Goal: Transaction & Acquisition: Purchase product/service

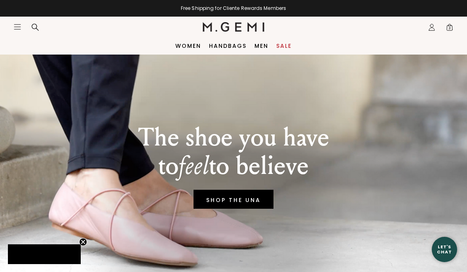
click at [186, 45] on link "Women" at bounding box center [188, 46] width 26 height 6
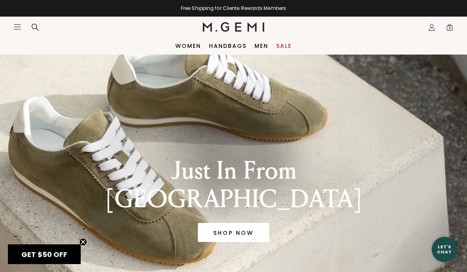
click at [214, 223] on link "SHOP NOW" at bounding box center [233, 232] width 71 height 19
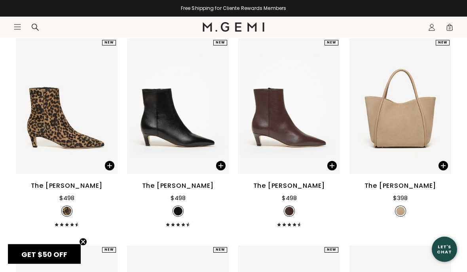
scroll to position [525, 0]
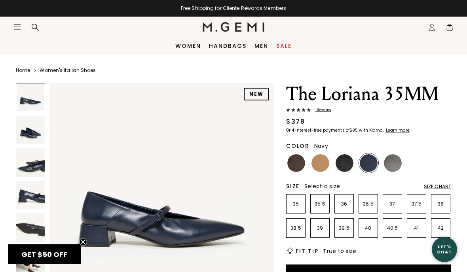
click at [392, 203] on p "37" at bounding box center [392, 204] width 19 height 6
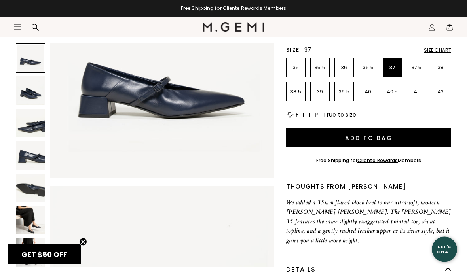
scroll to position [148, 0]
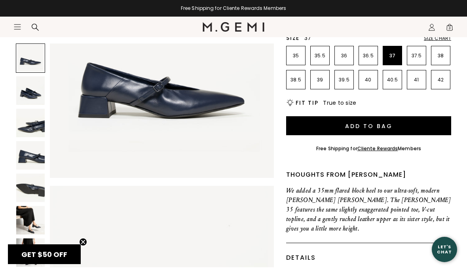
click at [21, 220] on img at bounding box center [30, 220] width 28 height 28
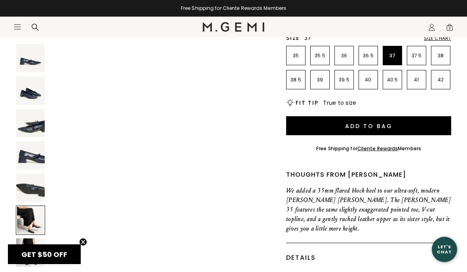
scroll to position [1160, 0]
